Goal: Transaction & Acquisition: Book appointment/travel/reservation

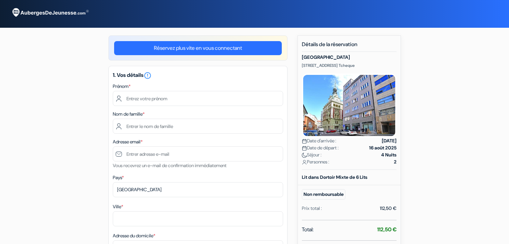
click at [160, 97] on input "text" at bounding box center [198, 98] width 170 height 15
type input "Arthur"
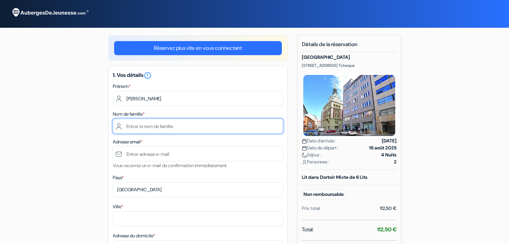
click at [139, 127] on input "text" at bounding box center [198, 126] width 170 height 15
type input "Brizard"
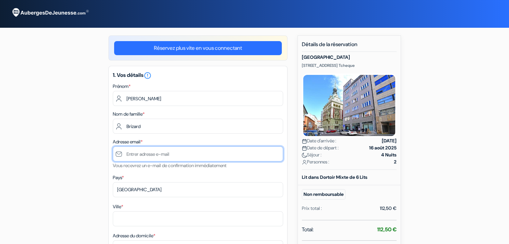
click at [146, 155] on input "text" at bounding box center [198, 154] width 170 height 15
type input "[EMAIL_ADDRESS][DOMAIN_NAME]"
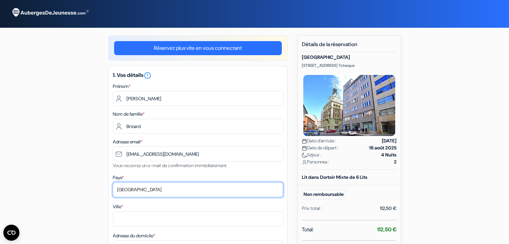
click at [145, 191] on select "Selectionner le pays Abkhazie Afghanistan Afrique du Sud Albanie Algérie Allema…" at bounding box center [198, 189] width 170 height 15
select select "fr"
click at [113, 183] on select "Selectionner le pays Abkhazie Afghanistan Afrique du Sud Albanie Algérie Allema…" at bounding box center [198, 189] width 170 height 15
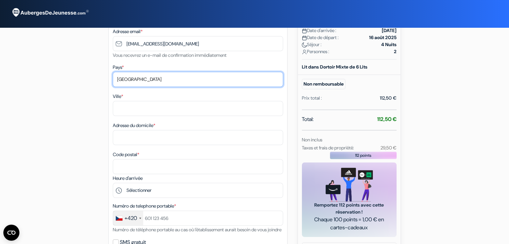
scroll to position [112, 0]
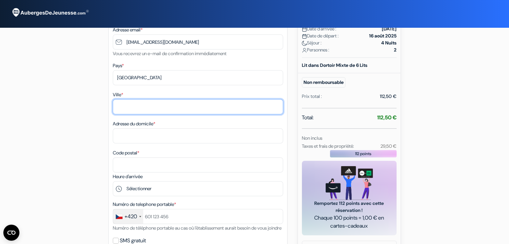
click at [125, 108] on input "Ville *" at bounding box center [198, 106] width 170 height 15
type input "s"
type input "Sarliac sur l'Isle"
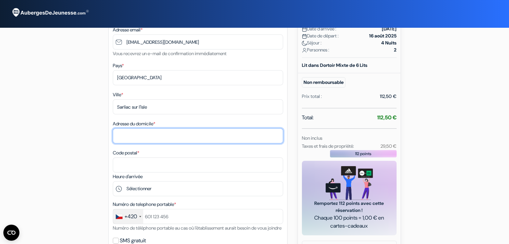
click at [139, 137] on input "Adresse du domicile *" at bounding box center [198, 136] width 170 height 15
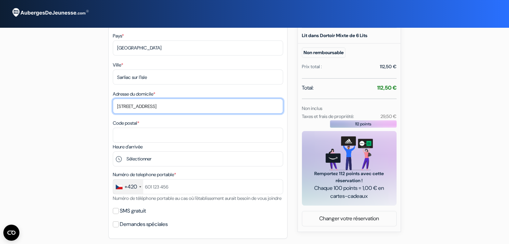
scroll to position [155, 0]
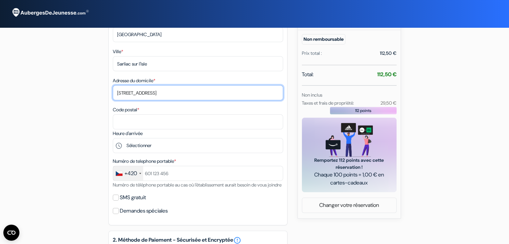
type input "25 avenue de l'Isle"
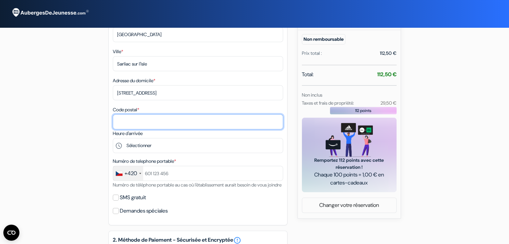
click at [127, 118] on input "Code postal *" at bounding box center [198, 121] width 170 height 15
type input "24420"
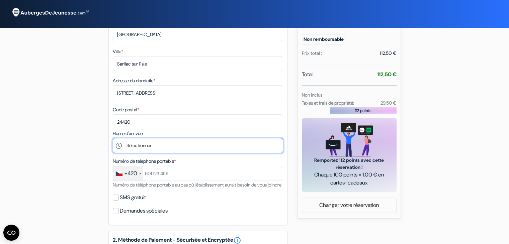
click at [135, 144] on select "Sélectionner 14:00 15:00 16:00 17:00 18:00 19:00 20:00 21:00 22:00 23:00 0:00" at bounding box center [198, 145] width 170 height 15
select select "21"
click at [113, 139] on select "Sélectionner 14:00 15:00 16:00 17:00 18:00 19:00 20:00 21:00 22:00 23:00 0:00" at bounding box center [198, 145] width 170 height 15
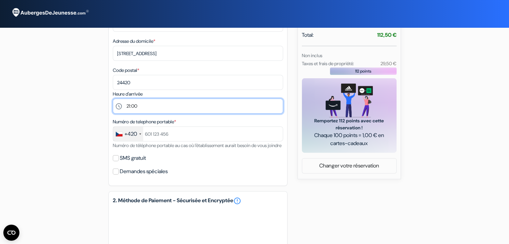
scroll to position [198, 0]
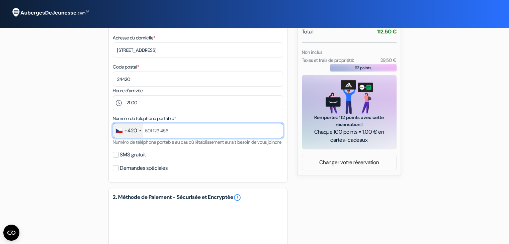
click at [169, 136] on input "text" at bounding box center [198, 130] width 170 height 15
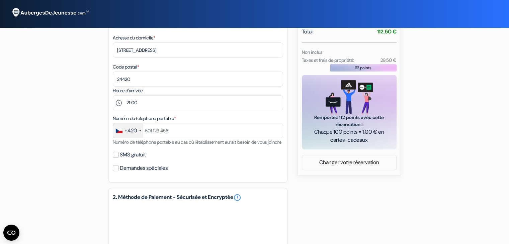
click at [118, 134] on div "+420" at bounding box center [128, 130] width 30 height 14
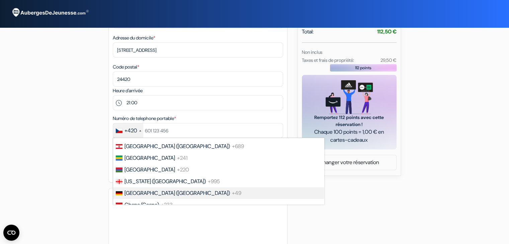
scroll to position [936, 0]
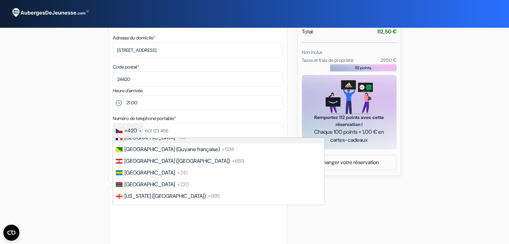
click at [140, 141] on span "France" at bounding box center [149, 137] width 51 height 7
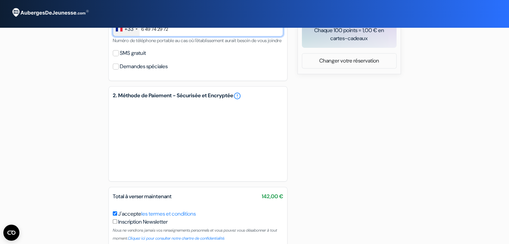
scroll to position [301, 0]
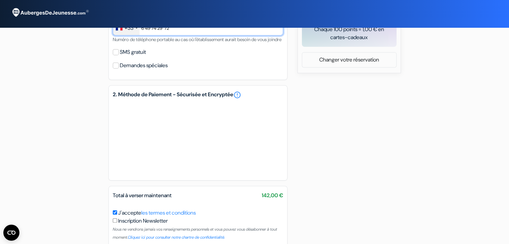
type input "6 49 74 29 72"
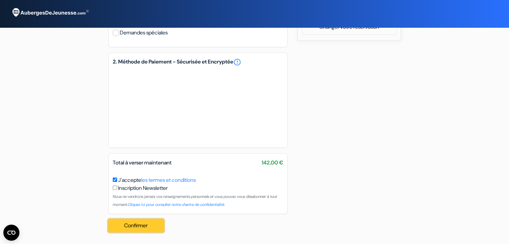
click at [137, 225] on button "Confirmer Loading..." at bounding box center [136, 226] width 56 height 13
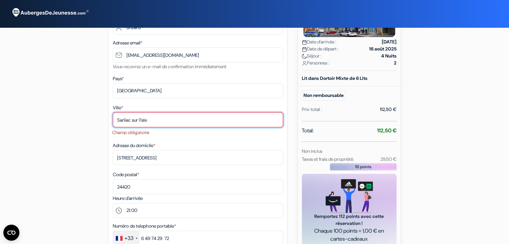
scroll to position [97, 0]
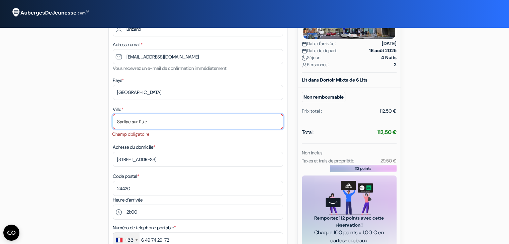
click at [166, 126] on input "Sarliac sur l'Isle" at bounding box center [198, 121] width 170 height 15
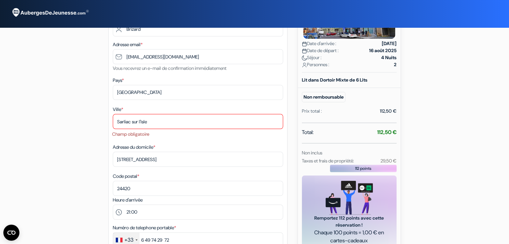
drag, startPoint x: 119, startPoint y: 120, endPoint x: 110, endPoint y: 118, distance: 9.3
click at [110, 118] on div "1. Vos détails error_outline Prénom * Arthur Nom de famille * Brizard Adresse e…" at bounding box center [197, 131] width 179 height 324
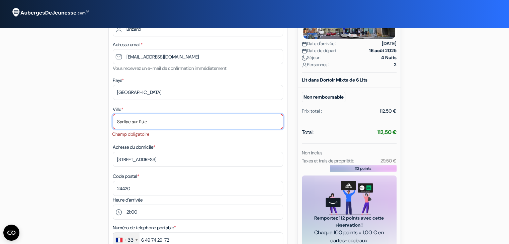
click at [124, 122] on input "Sarliac sur l'Isle" at bounding box center [198, 121] width 170 height 15
click at [152, 121] on input "Sarliac sur l'Isle" at bounding box center [198, 121] width 170 height 15
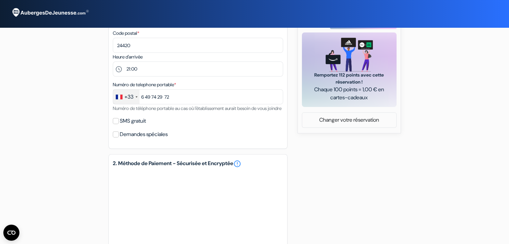
scroll to position [351, 0]
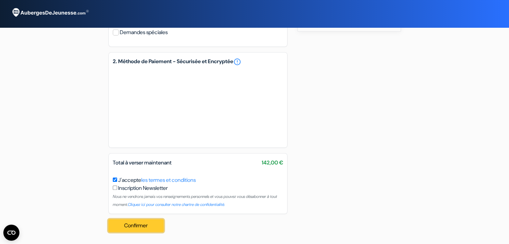
click at [142, 225] on button "Confirmer Loading..." at bounding box center [136, 226] width 56 height 13
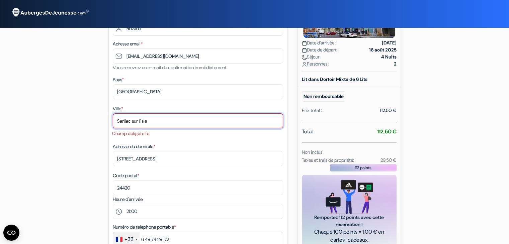
scroll to position [97, 0]
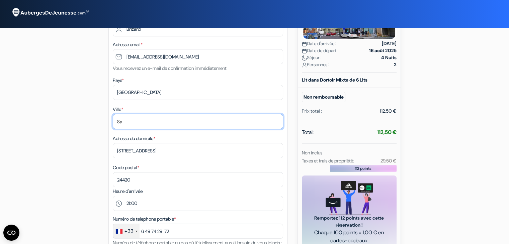
type input "S"
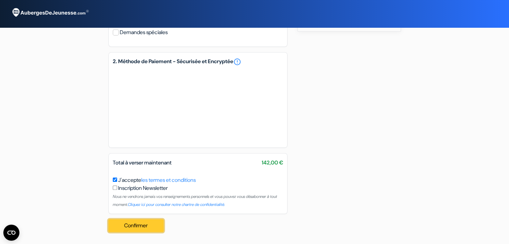
click at [133, 230] on button "Confirmer Loading..." at bounding box center [136, 226] width 56 height 13
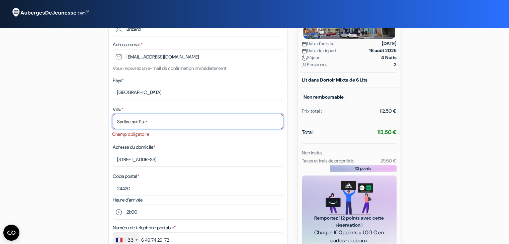
click at [123, 122] on input "Sarliac sur l'Isle" at bounding box center [198, 121] width 170 height 15
click at [131, 122] on input "Sarliac sur l'Isle" at bounding box center [198, 121] width 170 height 15
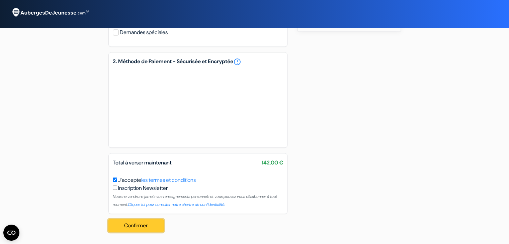
click at [147, 226] on button "Confirmer Loading..." at bounding box center [136, 226] width 56 height 13
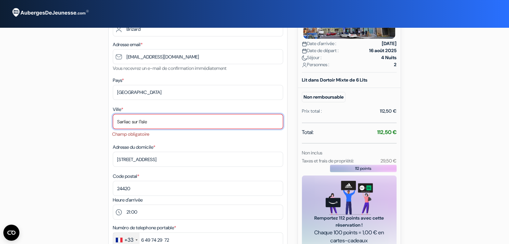
click at [154, 118] on input "Sarliac sur l'Isle" at bounding box center [198, 121] width 170 height 15
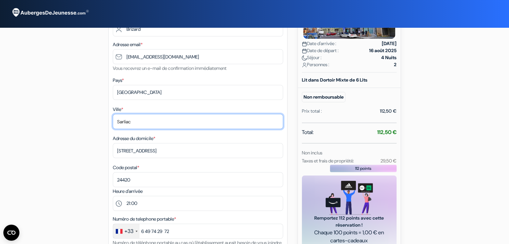
type input "Sarliac"
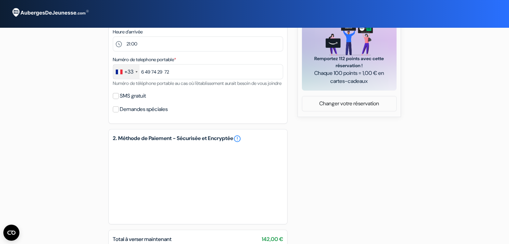
scroll to position [343, 0]
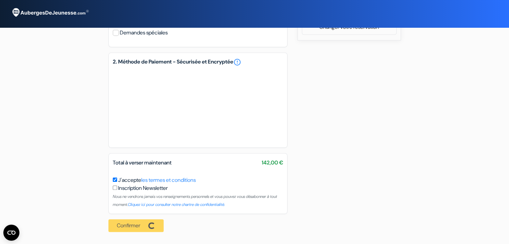
click at [127, 227] on div "Confirmer Loading... Traitement de la demande..." at bounding box center [138, 225] width 60 height 23
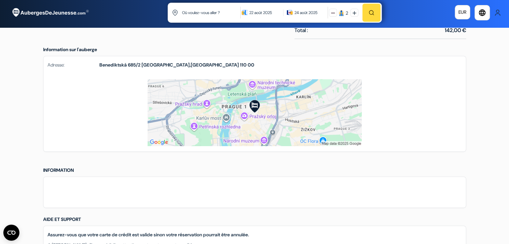
scroll to position [319, 0]
